Goal: Task Accomplishment & Management: Use online tool/utility

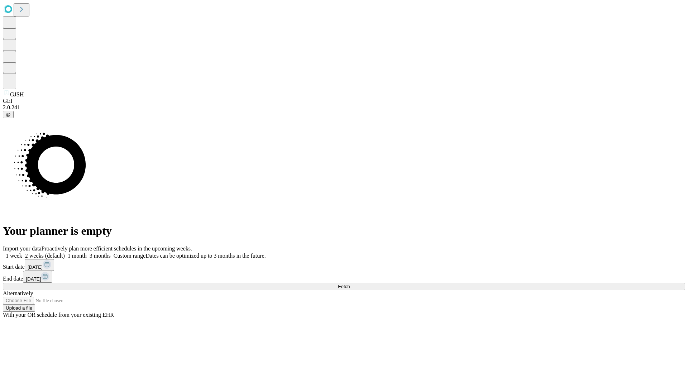
click at [350, 284] on span "Fetch" at bounding box center [344, 286] width 12 height 5
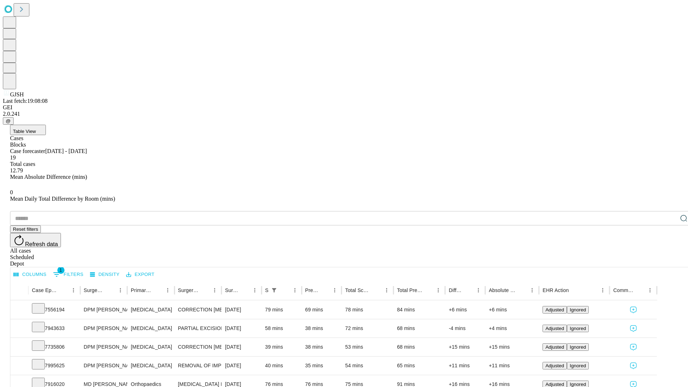
click at [36, 129] on span "Table View" at bounding box center [24, 131] width 23 height 5
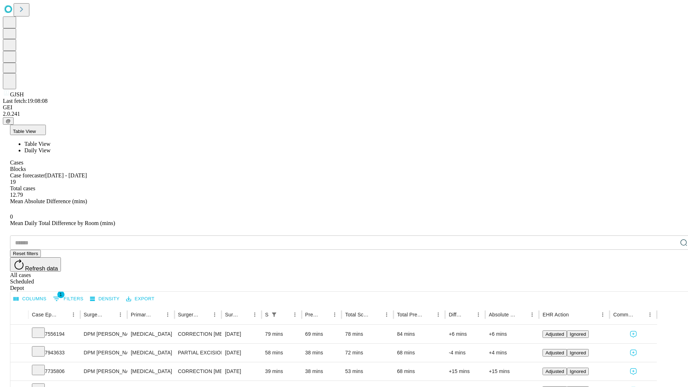
click at [51, 147] on span "Daily View" at bounding box center [37, 150] width 26 height 6
